Goal: Use online tool/utility: Utilize a website feature to perform a specific function

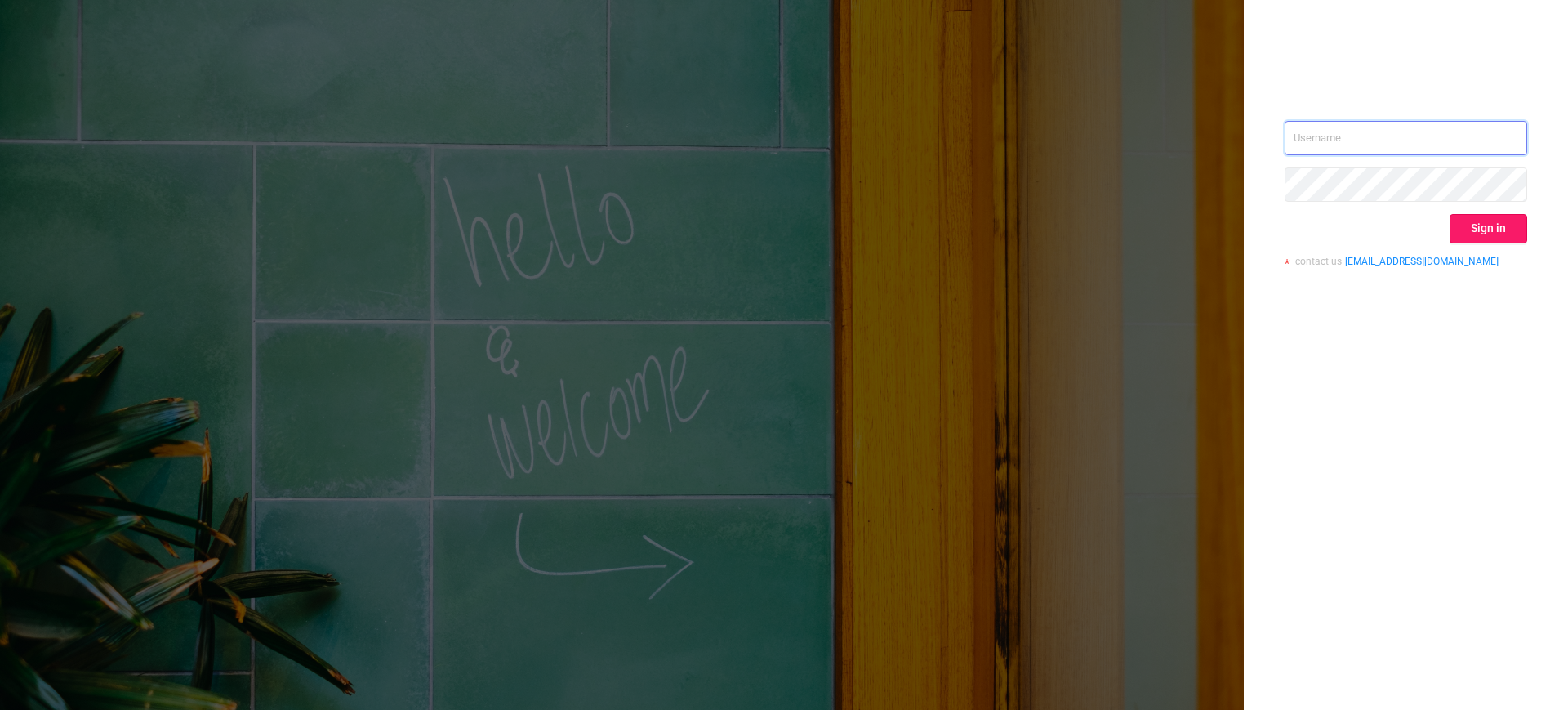
type input "[EMAIL_ADDRESS][DOMAIN_NAME]"
click at [1488, 230] on button "Sign in" at bounding box center [1488, 229] width 78 height 29
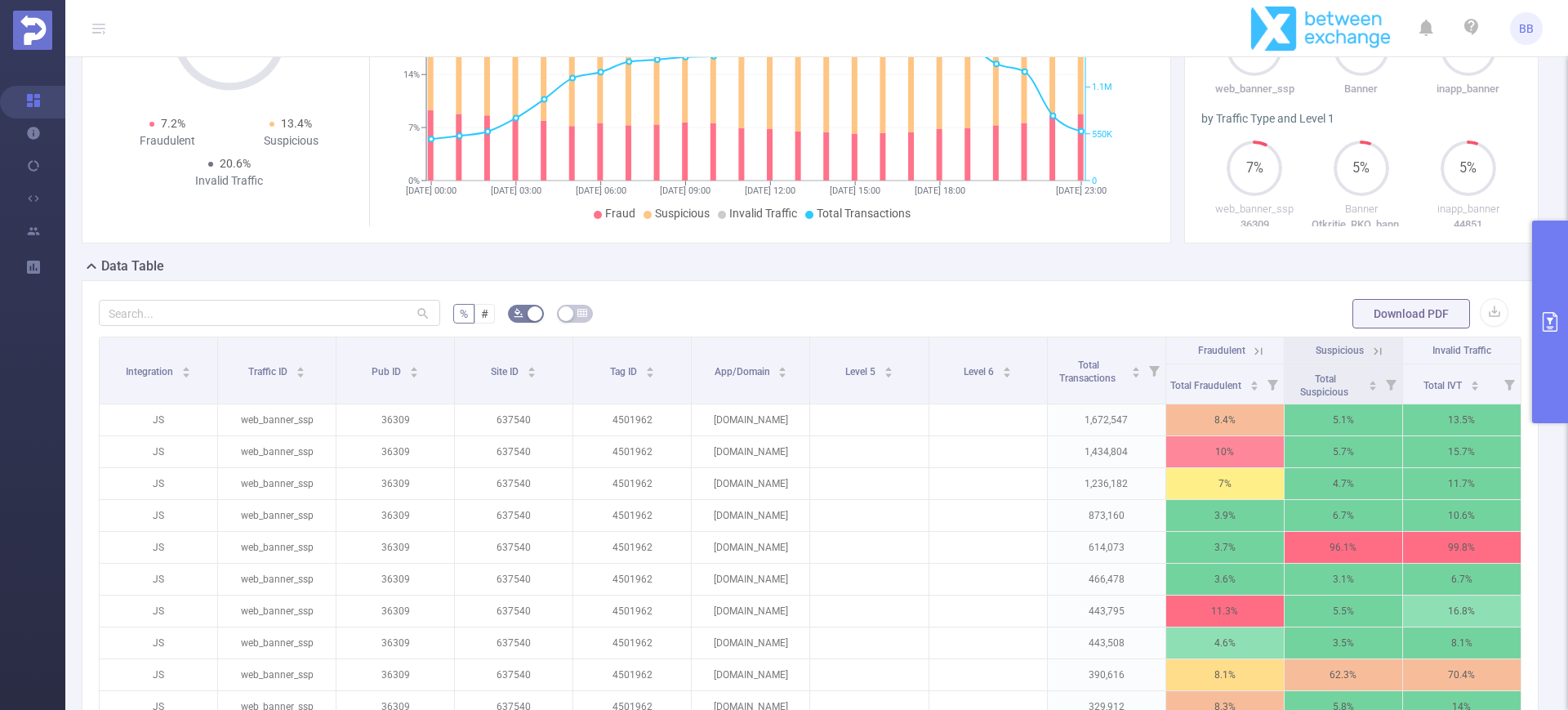
scroll to position [182, 0]
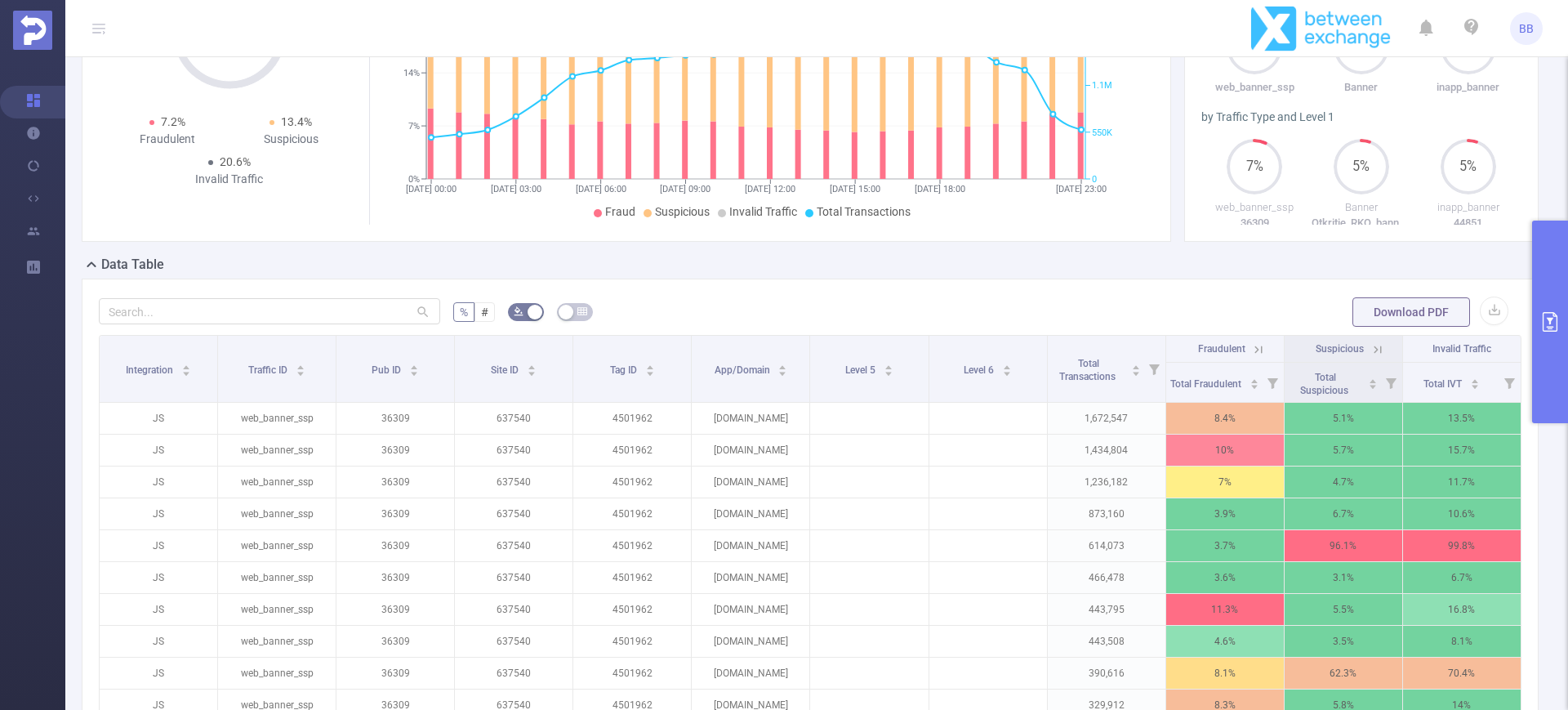
click at [1567, 346] on button "primary" at bounding box center [1551, 322] width 36 height 202
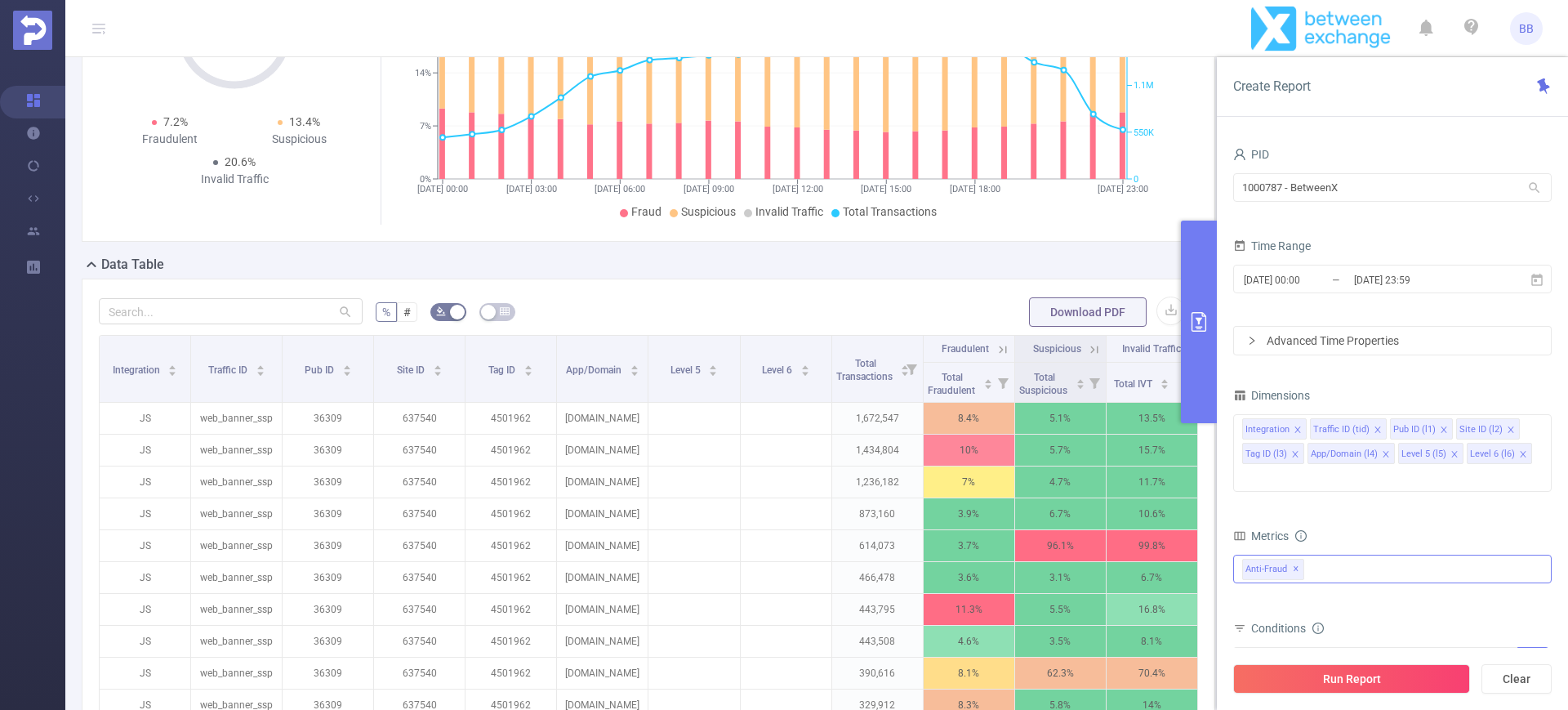
click at [1327, 555] on div "Anti-Fraud ✕" at bounding box center [1393, 569] width 319 height 29
click at [1263, 598] on span at bounding box center [1260, 604] width 13 height 13
click at [1350, 681] on button "Run Report" at bounding box center [1352, 679] width 237 height 29
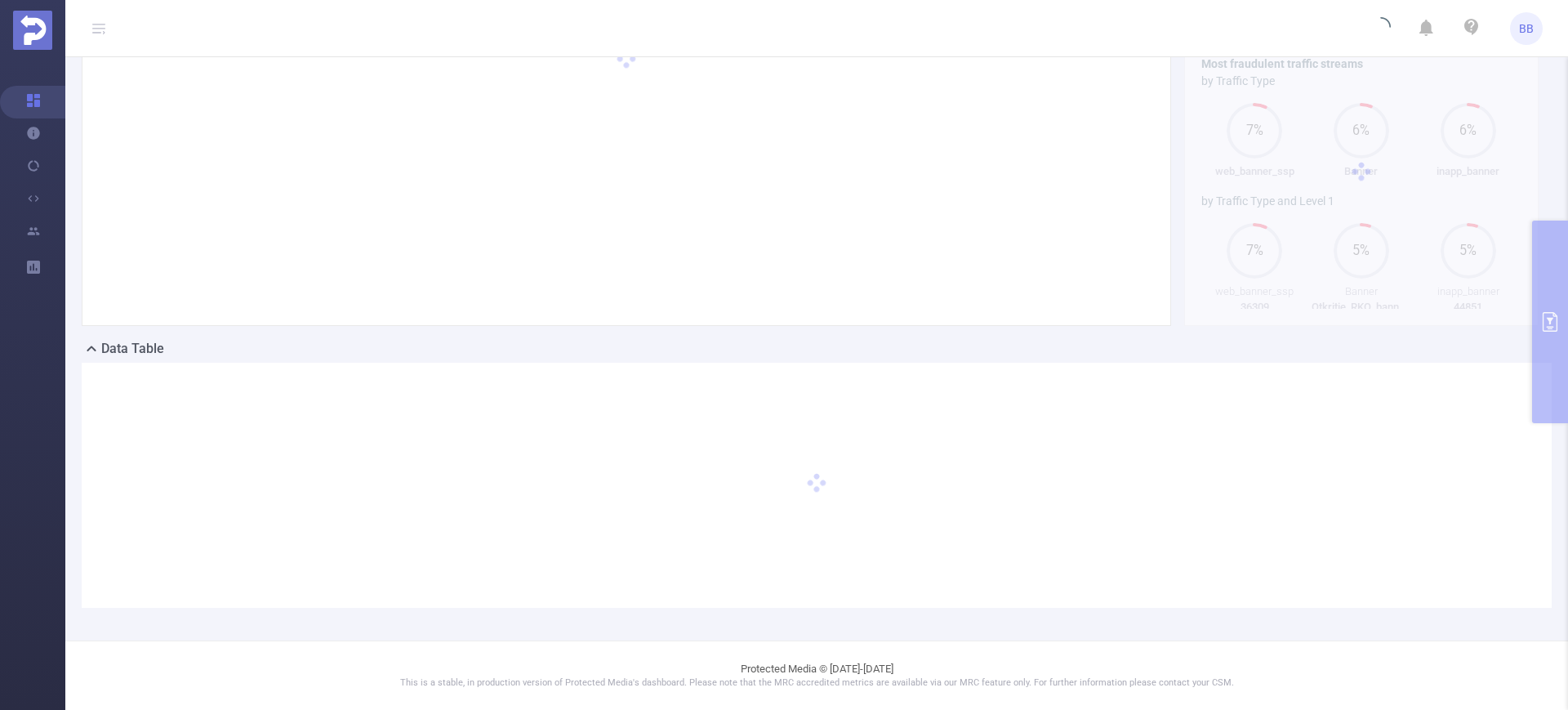
scroll to position [98, 0]
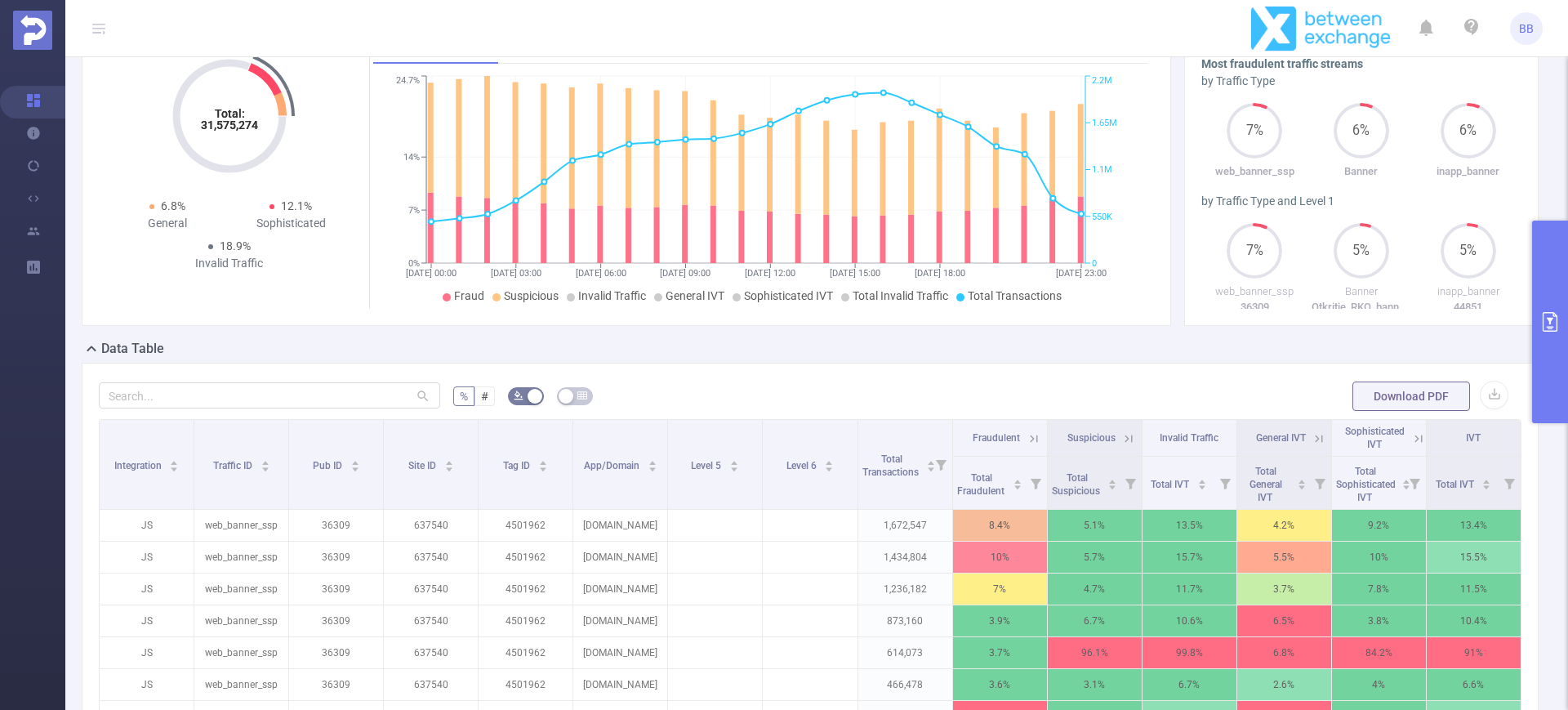
click at [1408, 445] on th "Sophisticated IVT" at bounding box center [1380, 438] width 95 height 37
click at [1312, 438] on icon at bounding box center [1319, 438] width 15 height 15
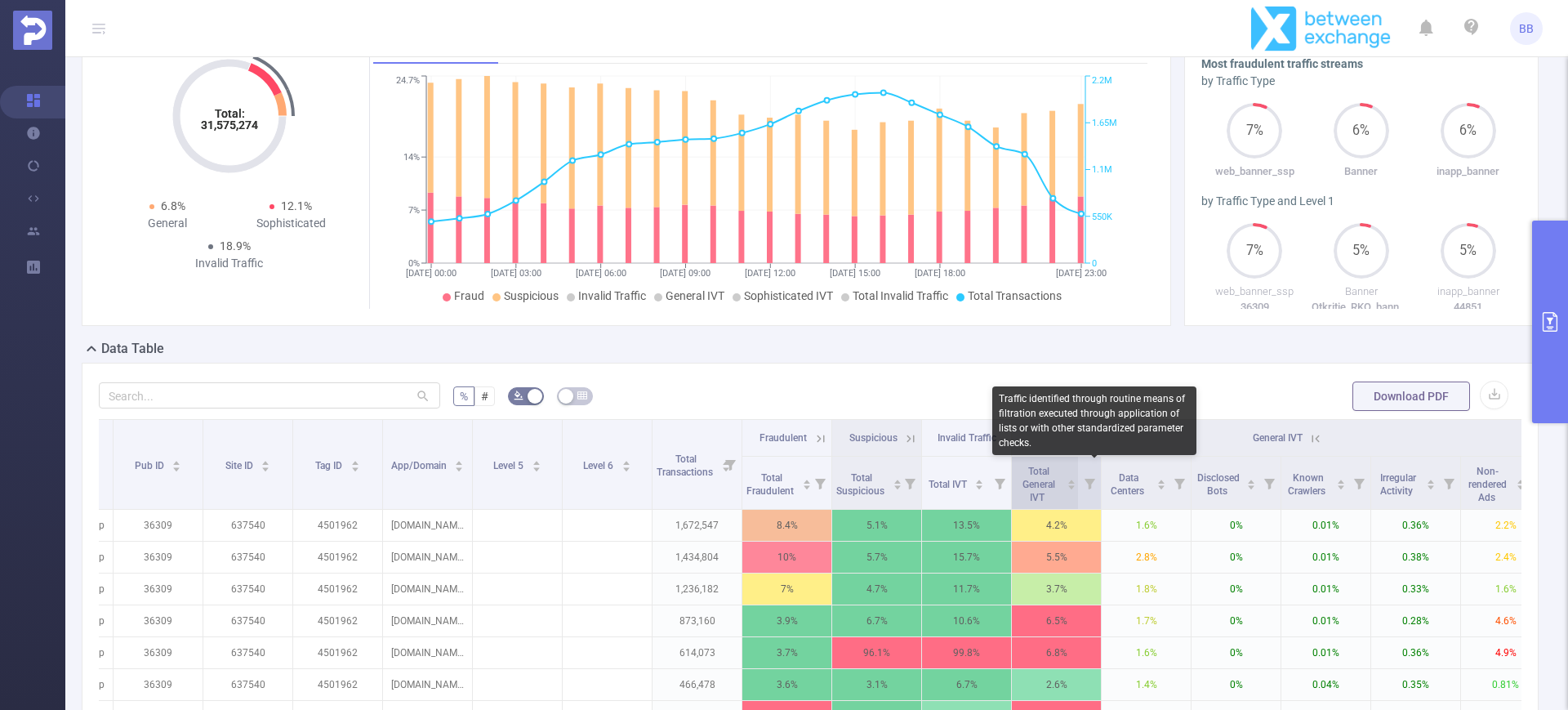
scroll to position [0, 393]
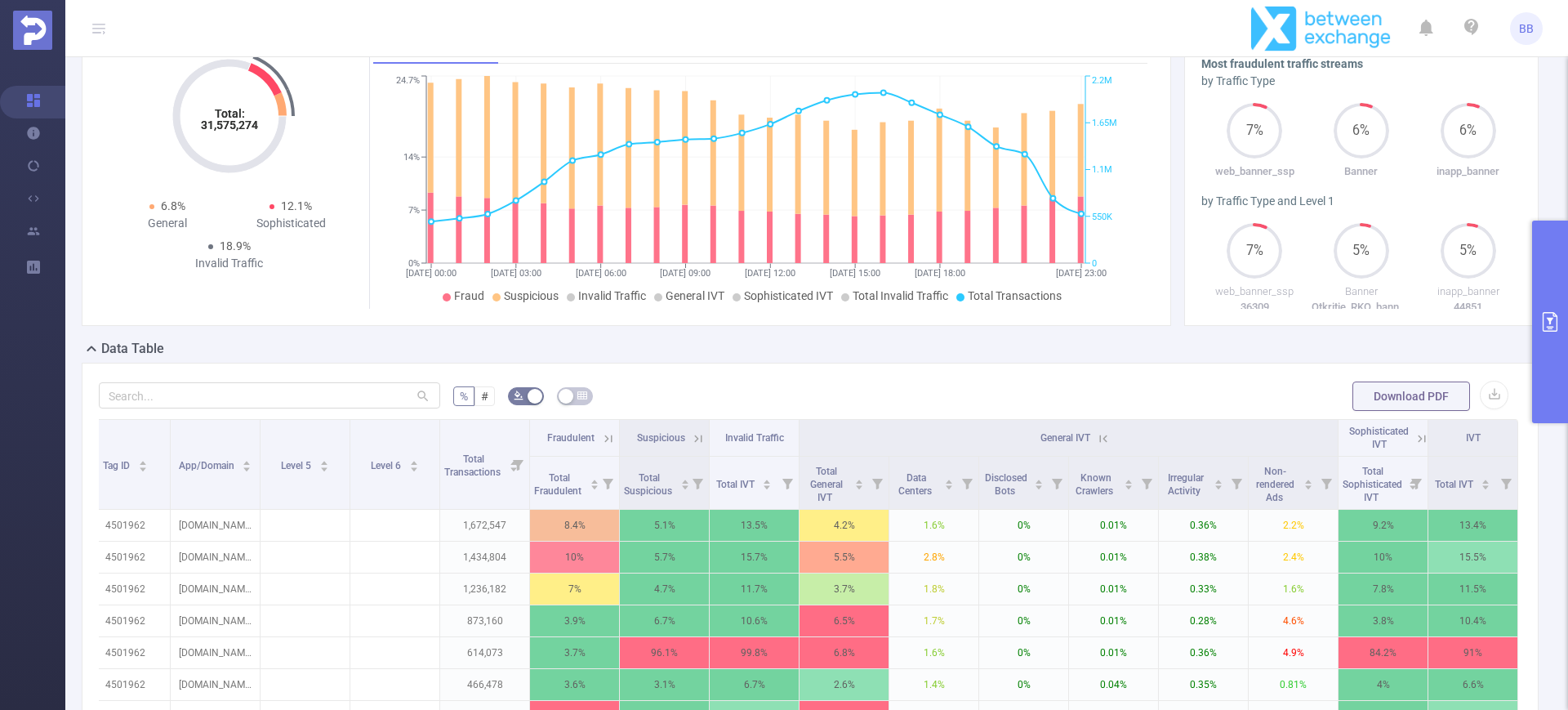
click at [1415, 436] on icon at bounding box center [1422, 438] width 15 height 15
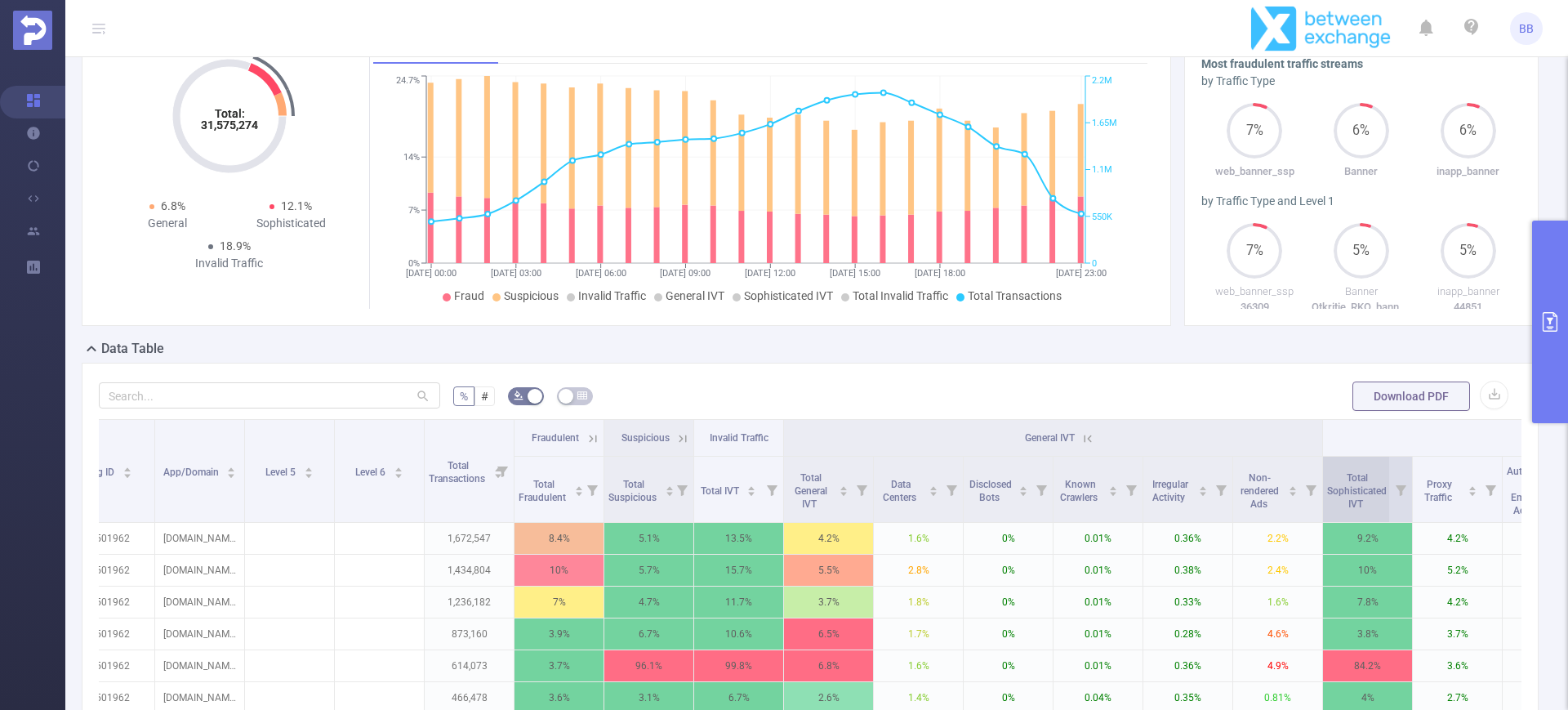
scroll to position [0, 1023]
